Goal: Navigation & Orientation: Go to known website

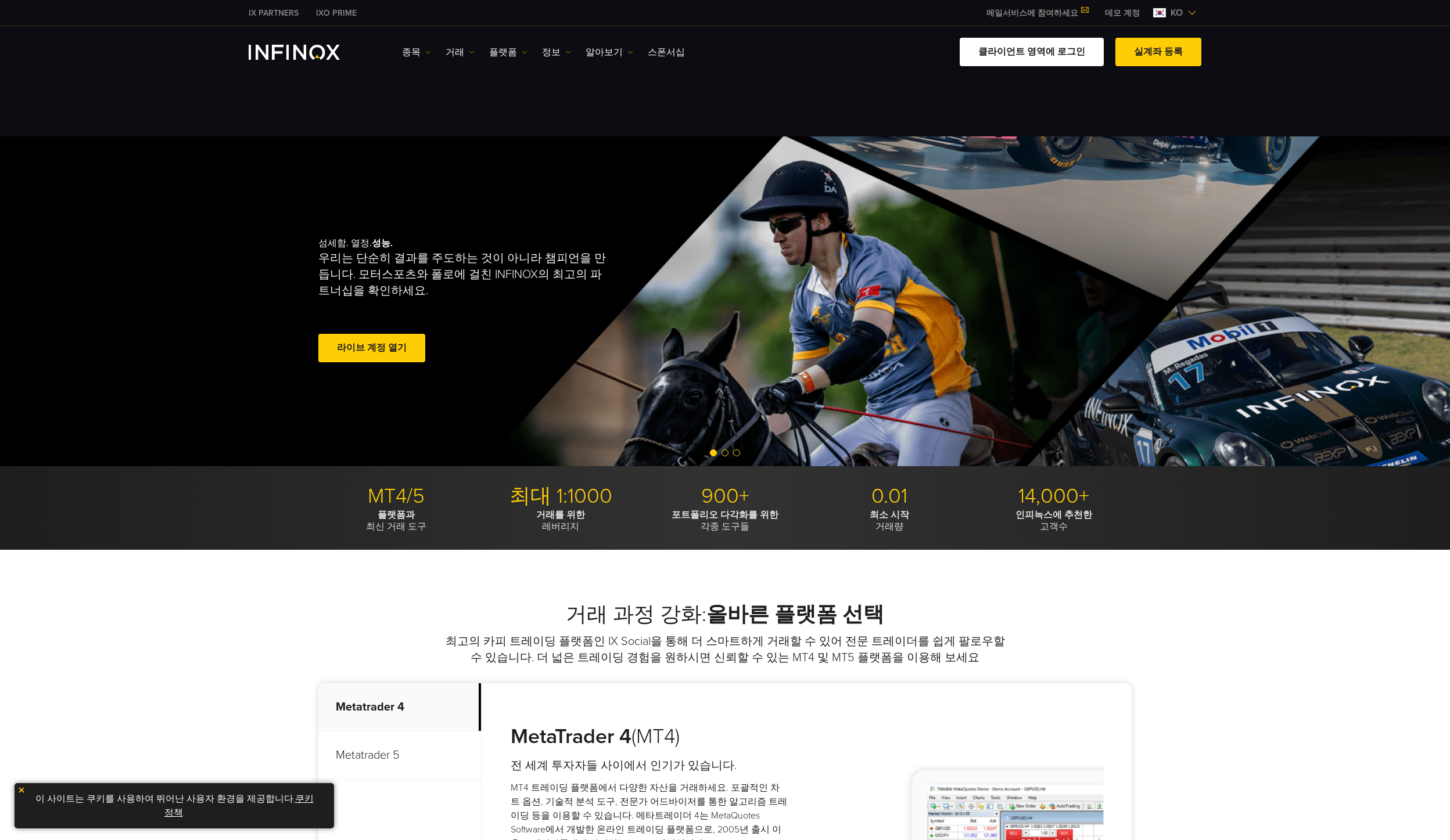
click at [472, 54] on link "클라이언트 영역에 로그인" at bounding box center [1031, 52] width 144 height 29
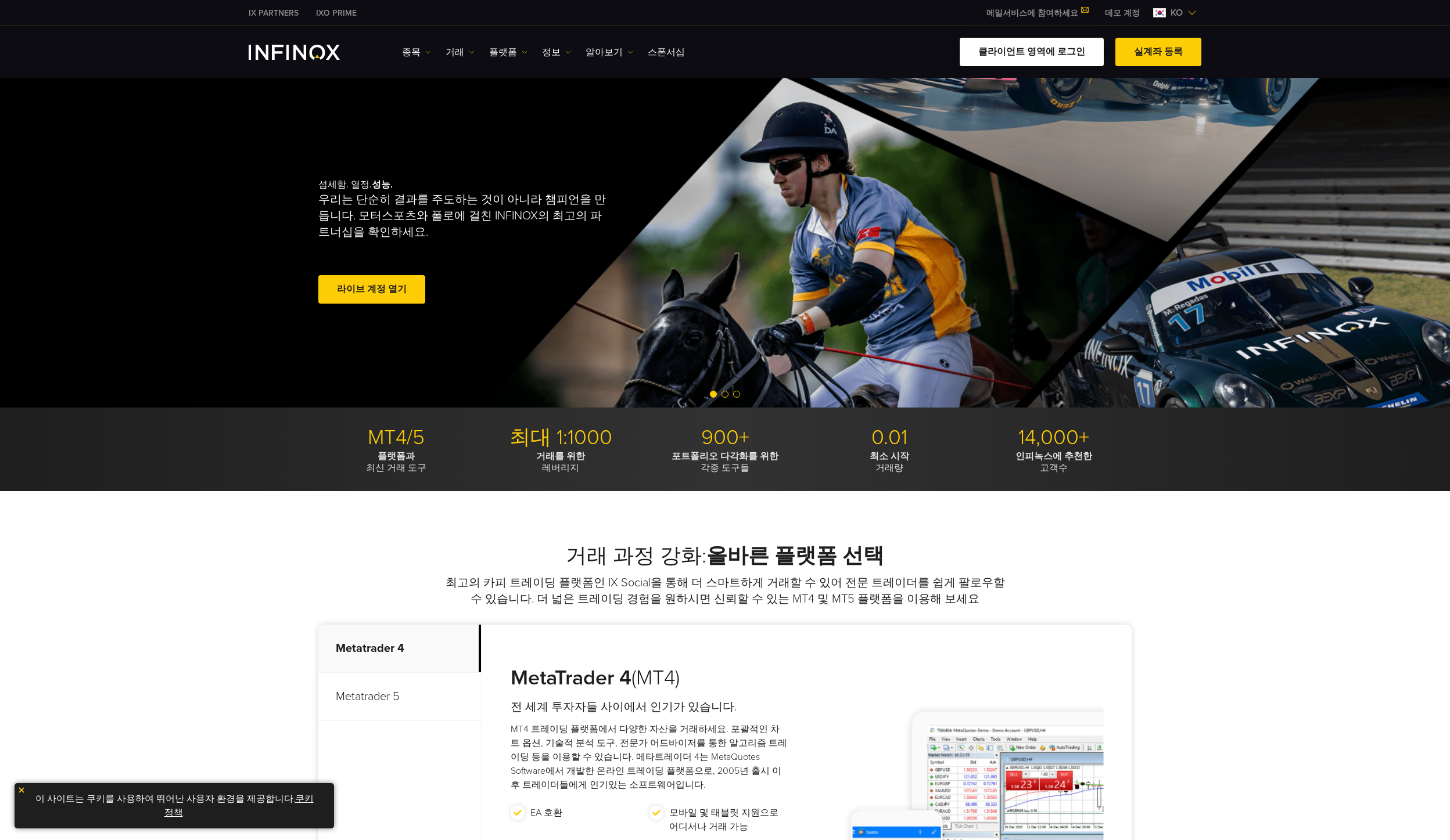
click at [1065, 50] on link "클라이언트 영역에 로그인" at bounding box center [1031, 52] width 144 height 29
drag, startPoint x: 0, startPoint y: 0, endPoint x: 1045, endPoint y: 51, distance: 1046.2
click at [1045, 51] on link "클라이언트 영역에 로그인" at bounding box center [1031, 52] width 144 height 29
